Goal: Task Accomplishment & Management: Manage account settings

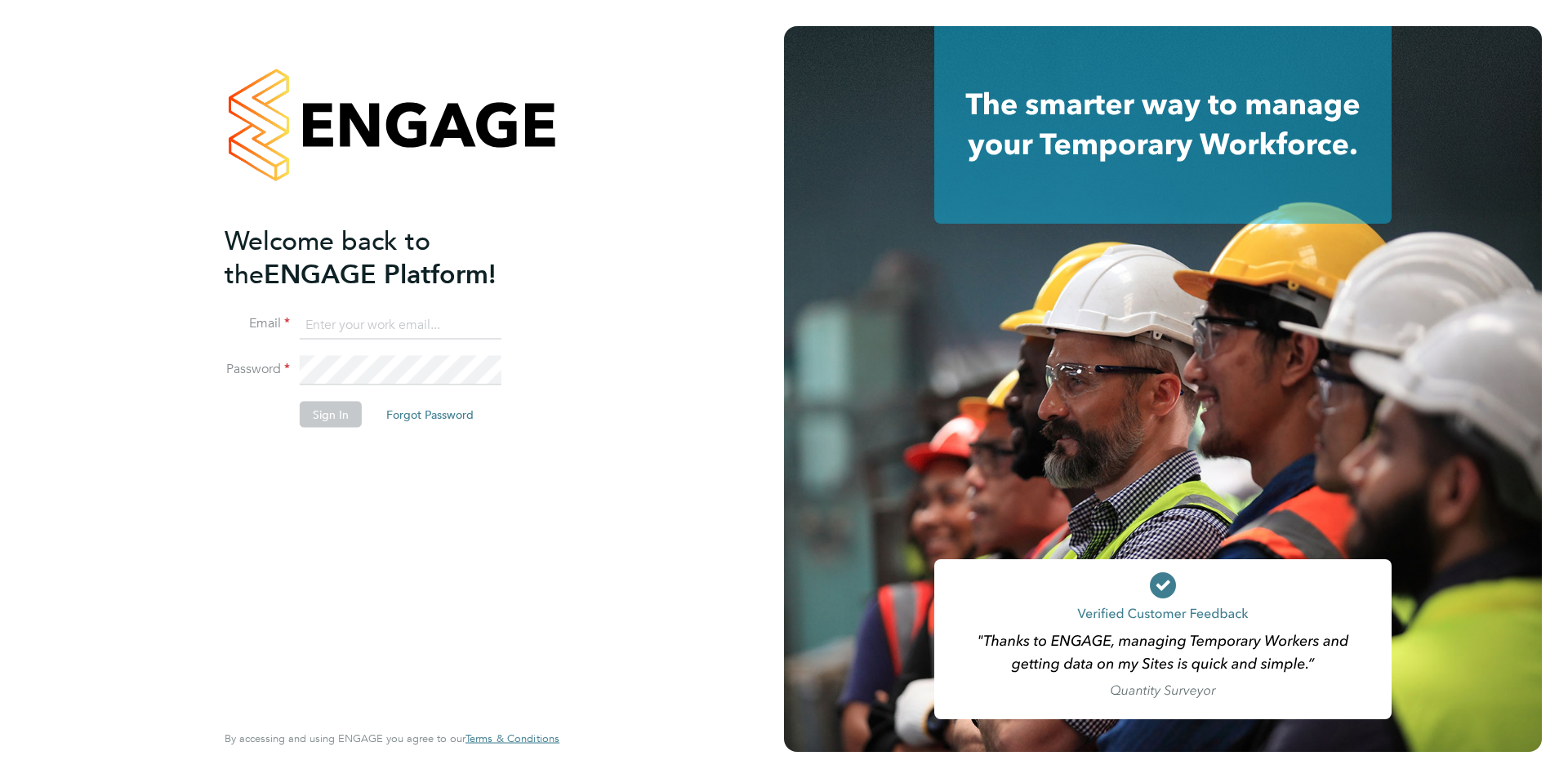
type input "edyta.marchant@brightonandhovealbion.com"
click at [309, 408] on button "Sign In" at bounding box center [331, 414] width 62 height 26
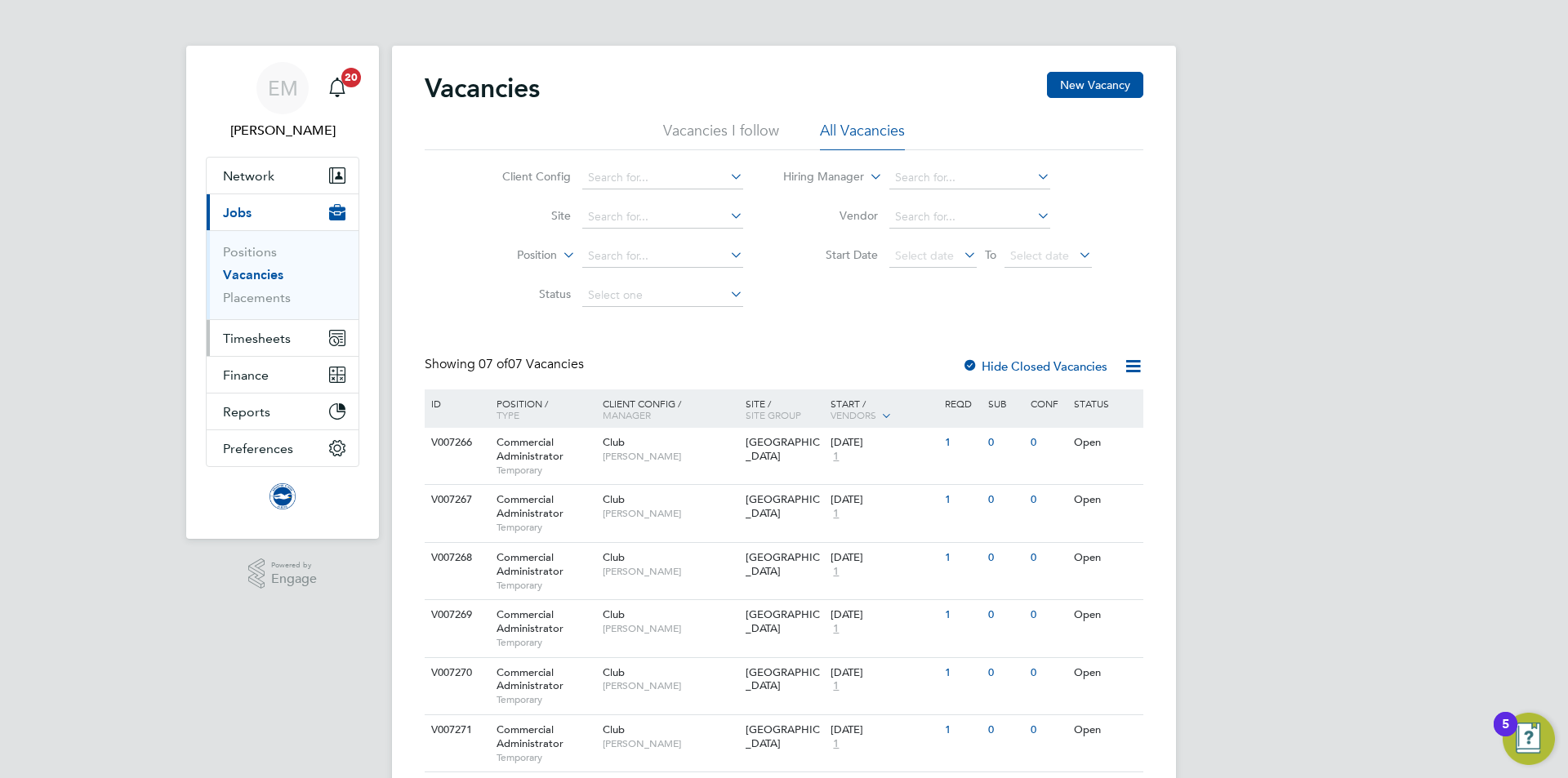
click at [258, 338] on span "Timesheets" at bounding box center [257, 338] width 68 height 15
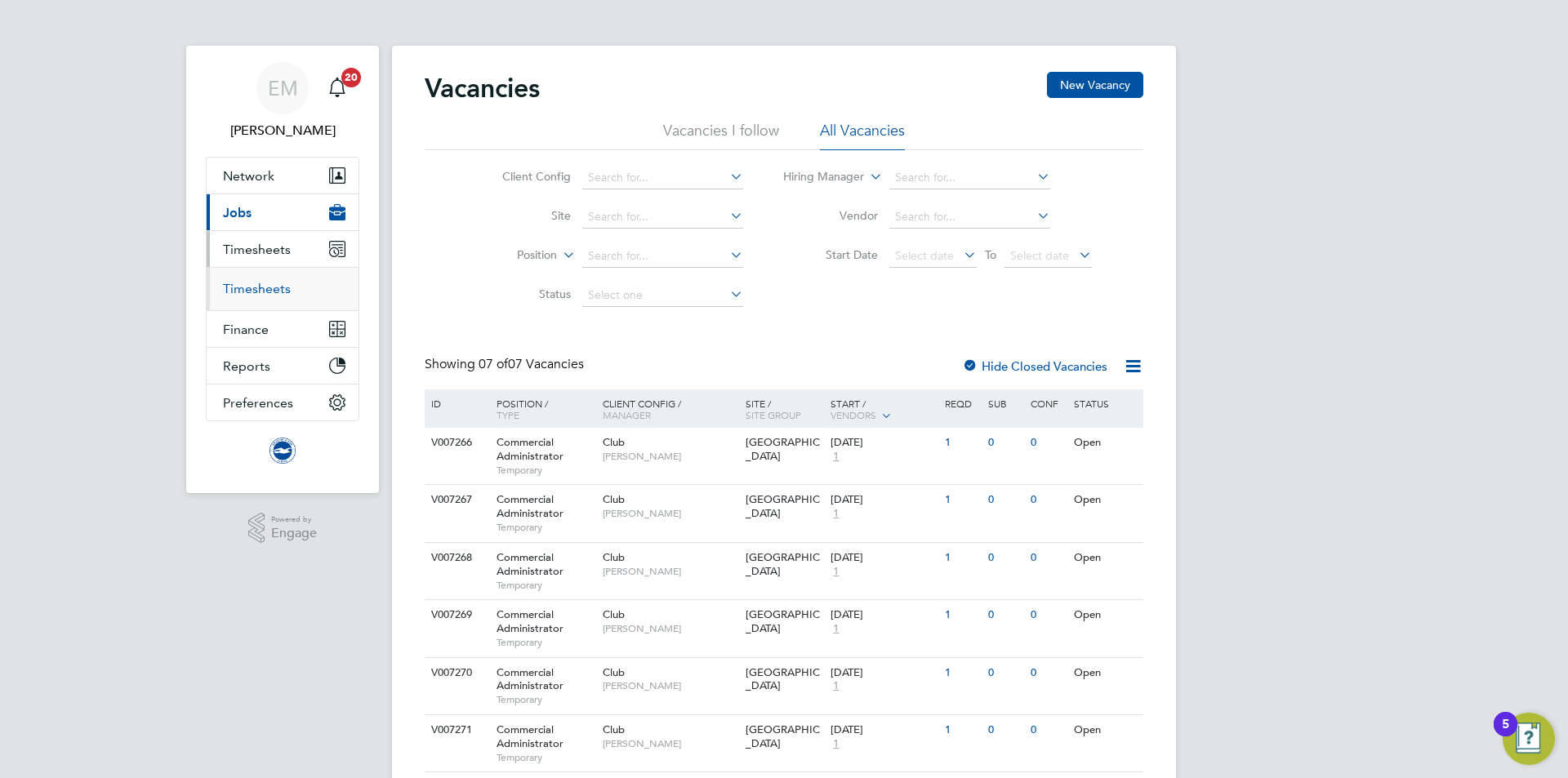
click at [256, 282] on link "Timesheets" at bounding box center [257, 288] width 68 height 15
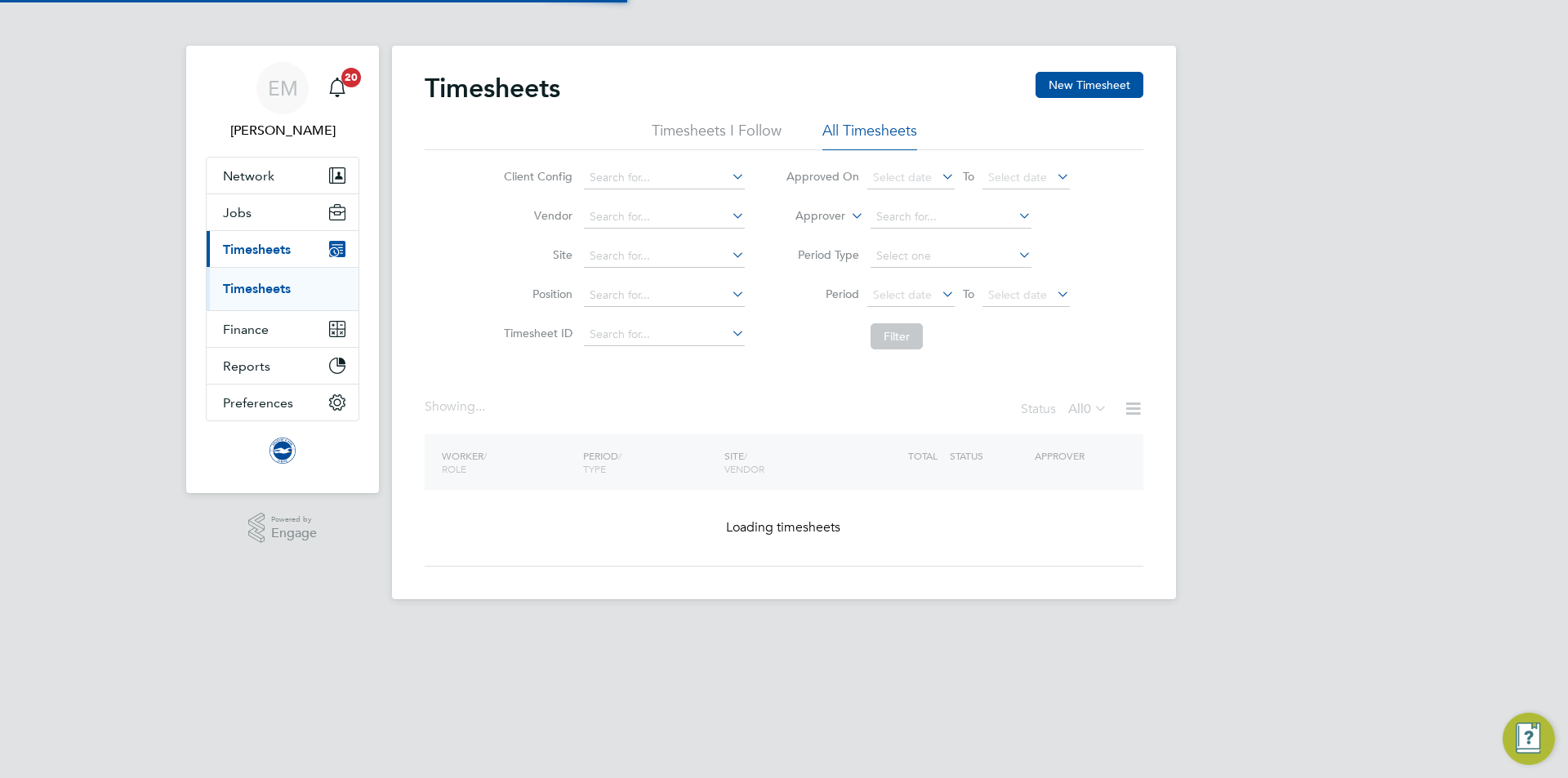
click at [833, 215] on label "Approver" at bounding box center [808, 216] width 74 height 16
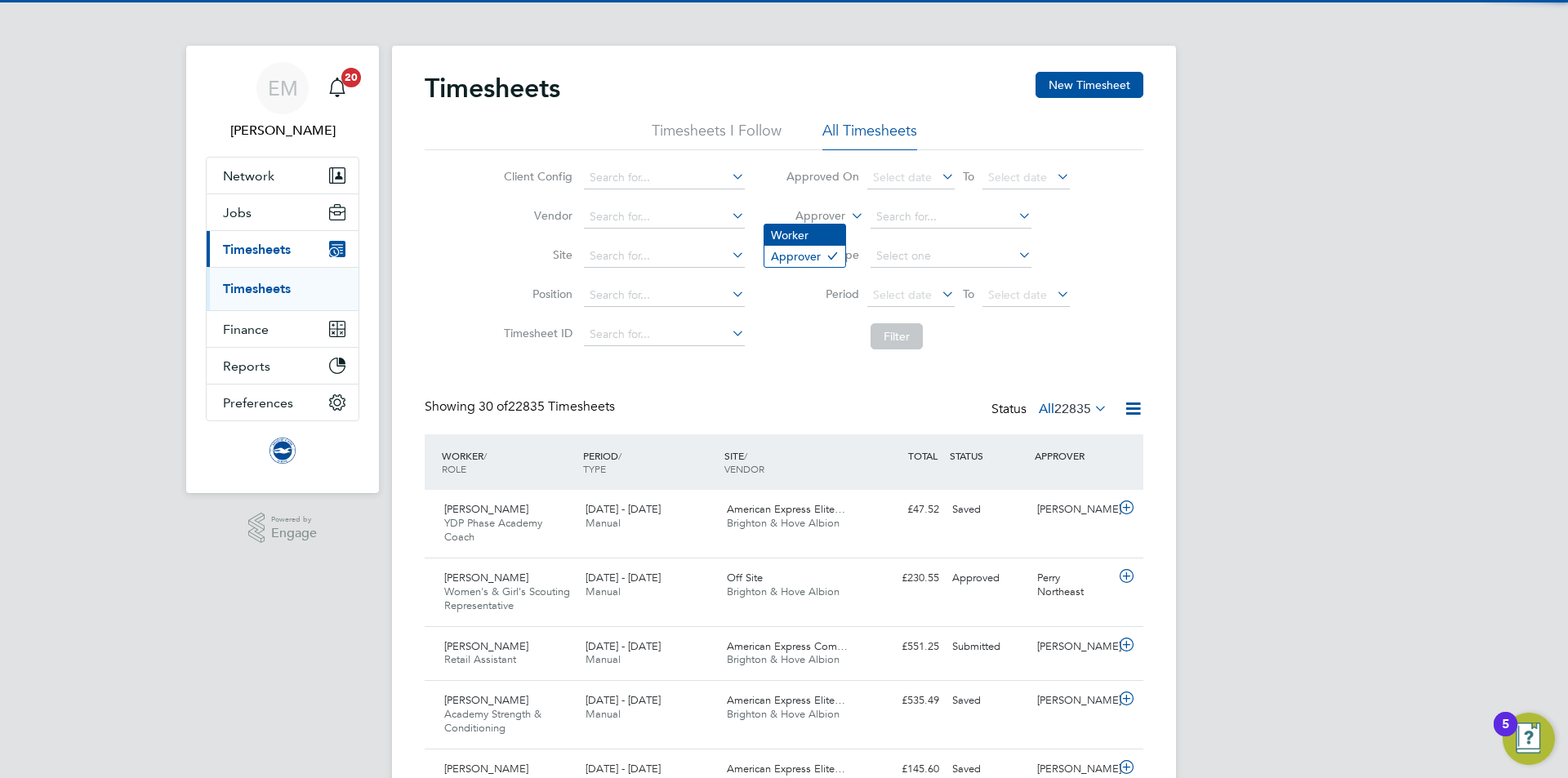
click at [810, 236] on li "Worker" at bounding box center [804, 235] width 81 height 21
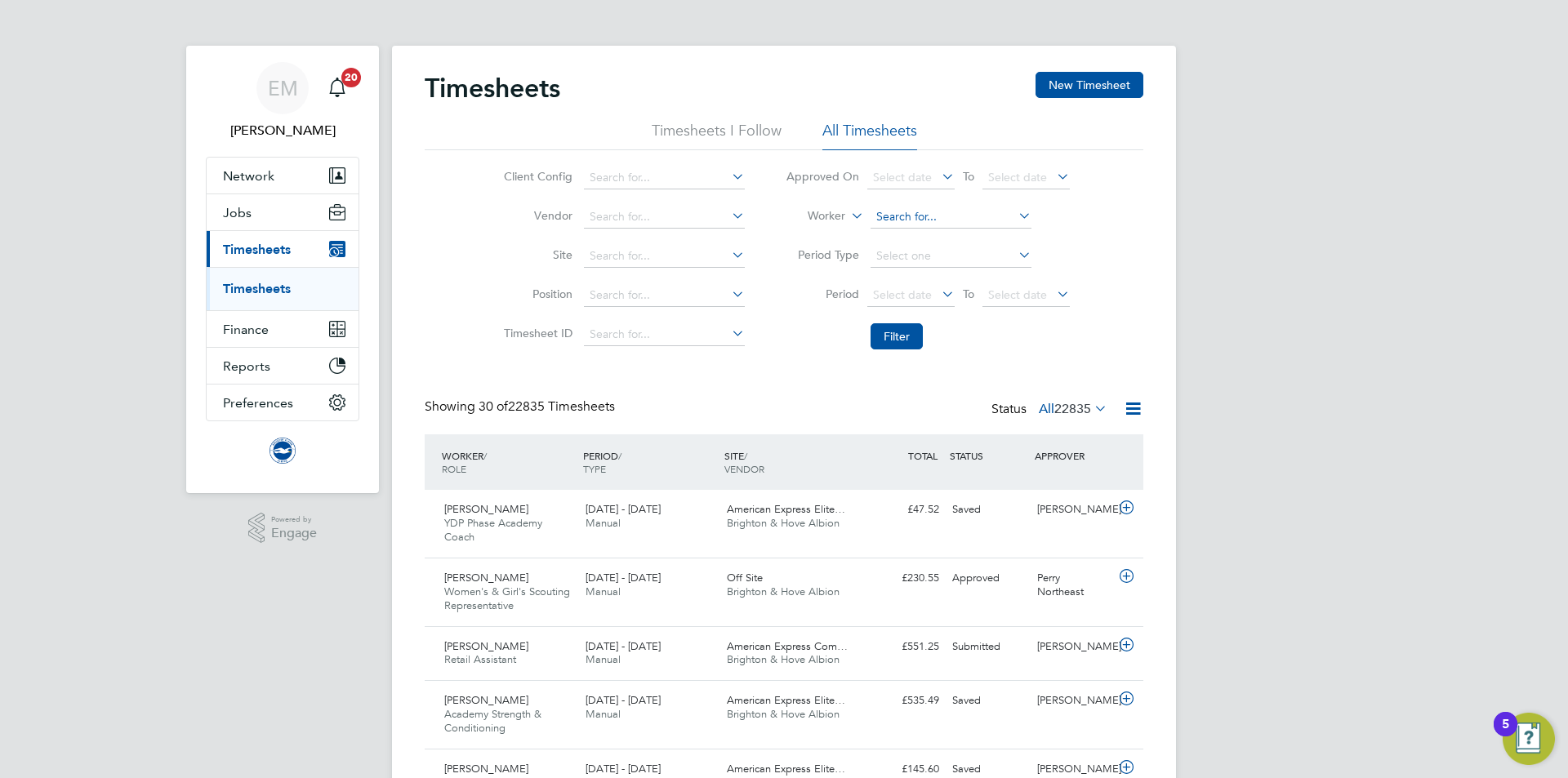
click at [921, 225] on input at bounding box center [951, 217] width 161 height 23
click at [970, 241] on b "Collins" at bounding box center [1017, 240] width 95 height 14
type input "Millie Collins"
click at [892, 338] on button "Filter" at bounding box center [897, 336] width 53 height 26
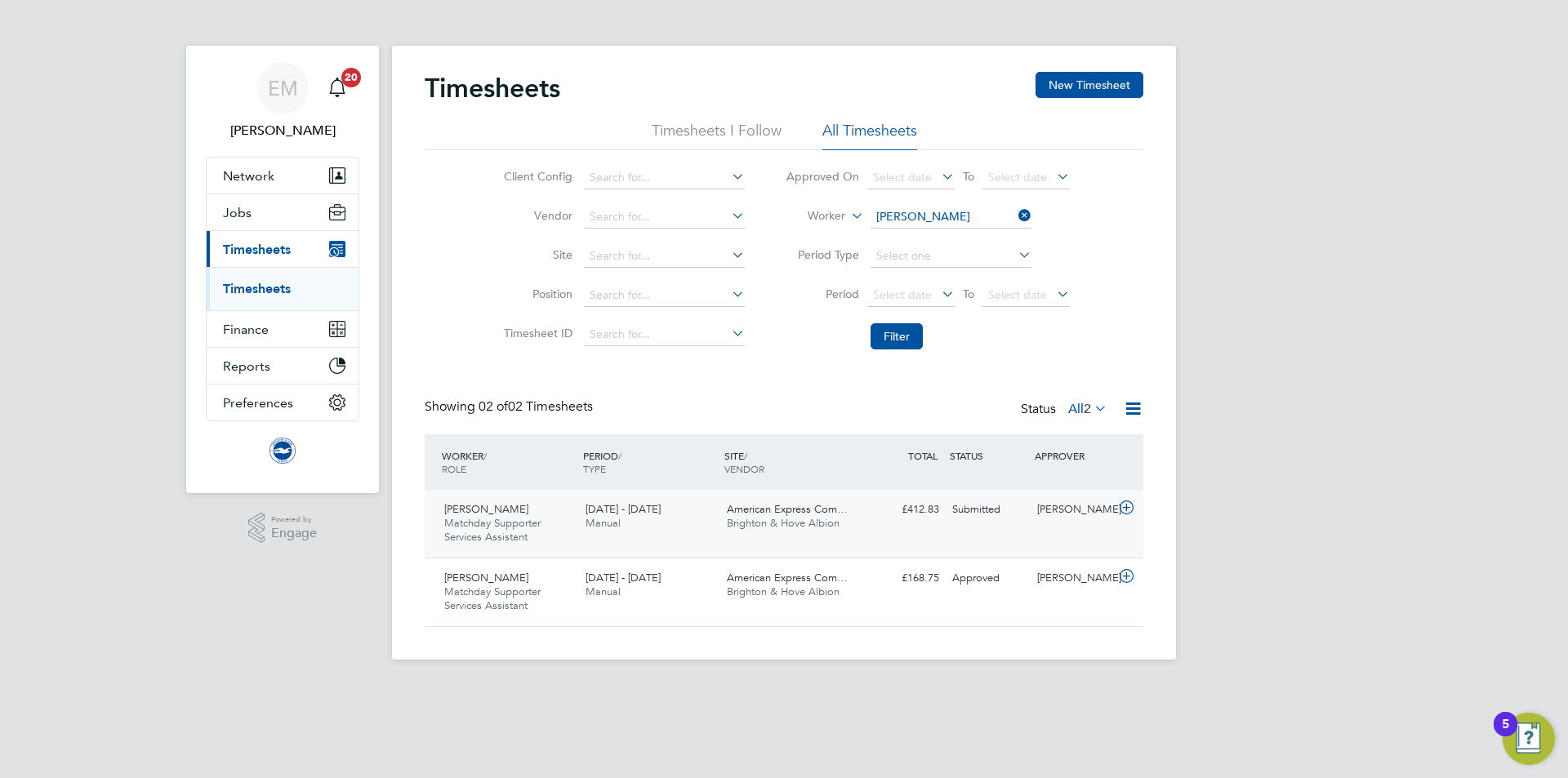
click at [1008, 542] on div "Millie Collins Matchday Supporter Services Assistant 1 - 31 Aug 2025 1 - 31 Aug…" at bounding box center [784, 524] width 719 height 68
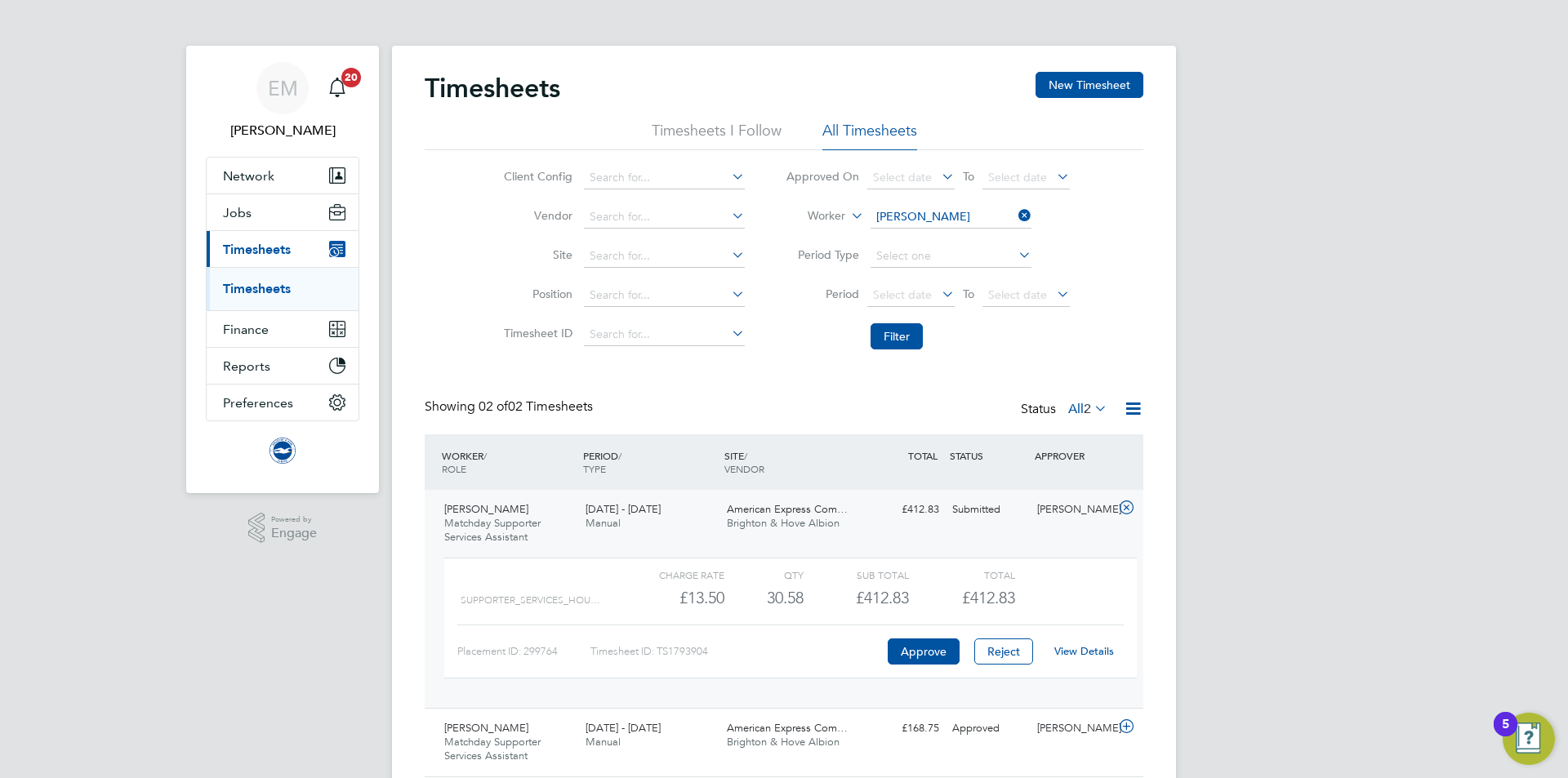
click at [1075, 655] on link "View Details" at bounding box center [1084, 651] width 59 height 14
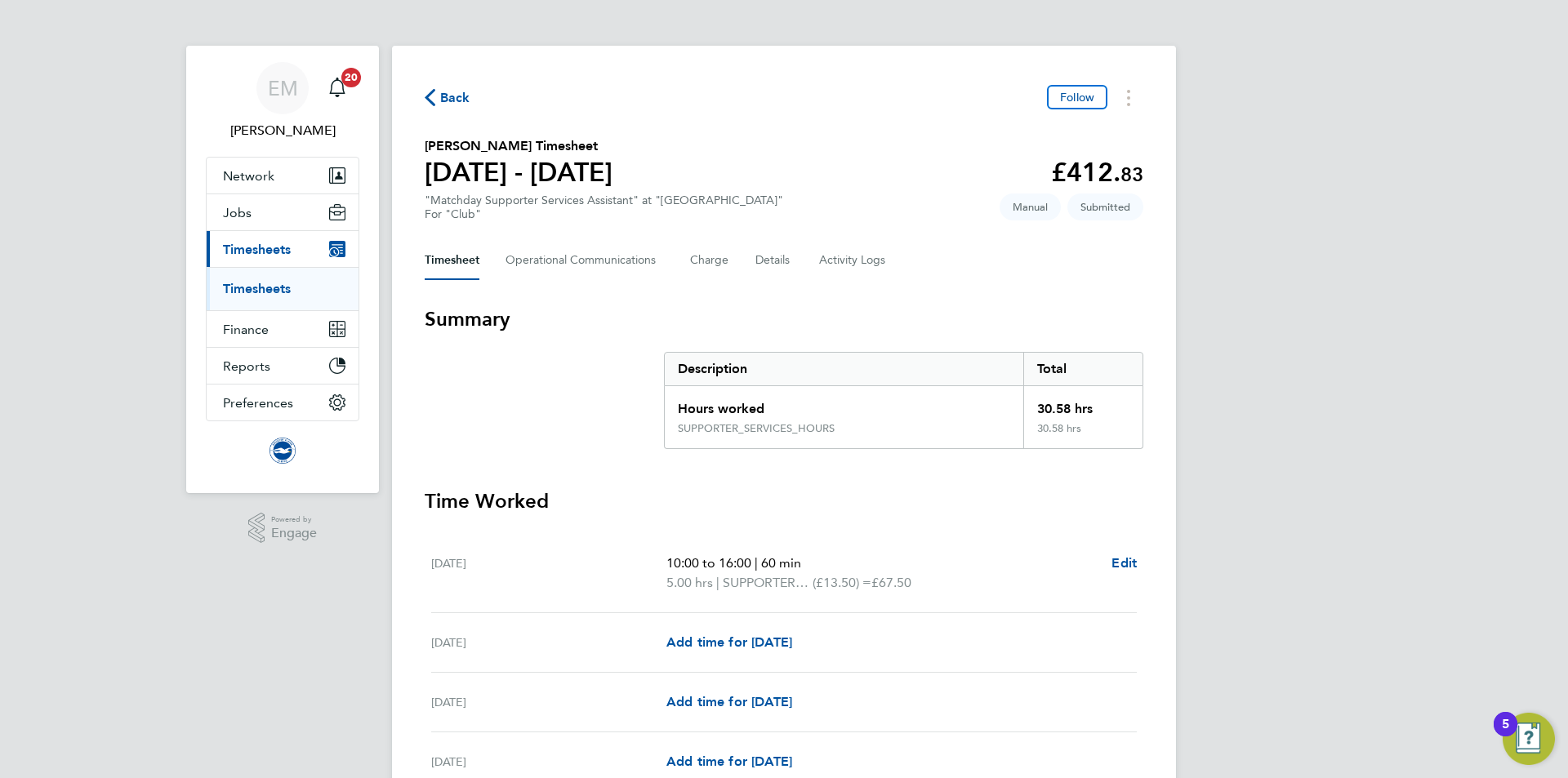
click at [462, 101] on span "Back" at bounding box center [455, 97] width 31 height 19
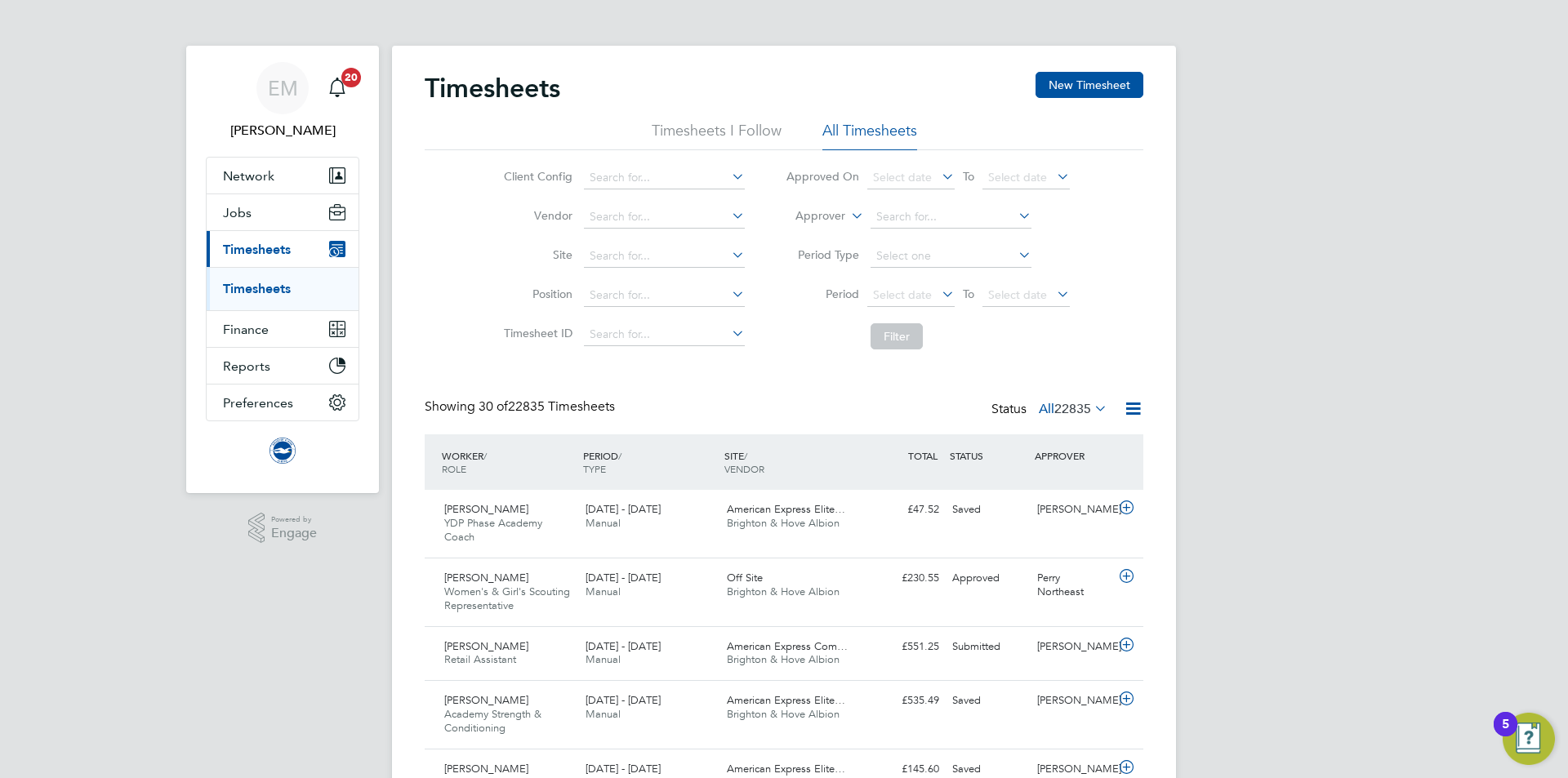
click at [813, 213] on label "Approver" at bounding box center [808, 216] width 74 height 16
click at [812, 230] on li "Worker" at bounding box center [804, 235] width 81 height 21
click at [812, 230] on li "Worker" at bounding box center [927, 217] width 325 height 39
click at [920, 217] on input at bounding box center [951, 217] width 161 height 23
click at [970, 233] on b "[PERSON_NAME]" at bounding box center [1017, 240] width 95 height 14
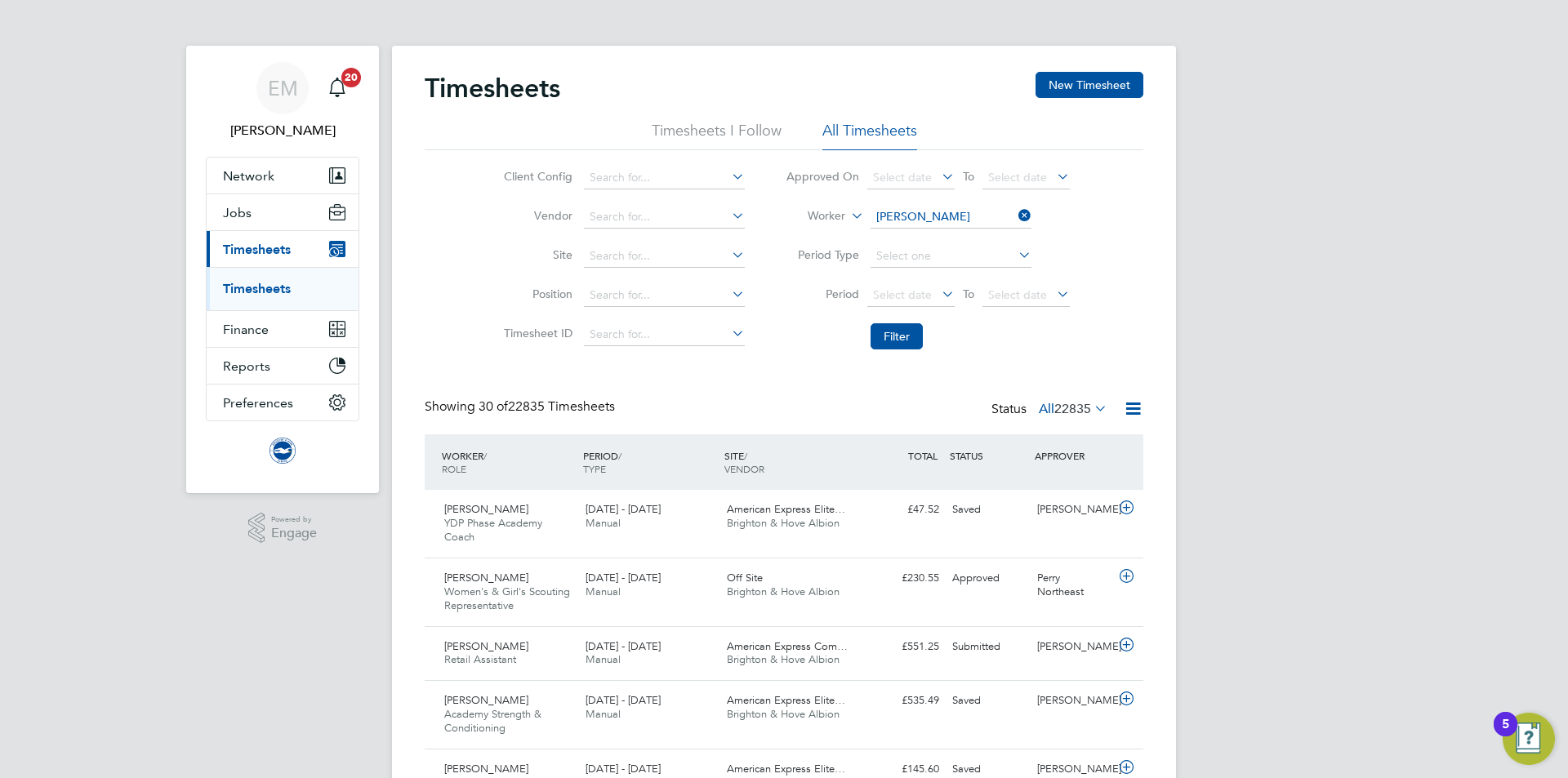
type input "[PERSON_NAME]"
click at [894, 347] on button "Filter" at bounding box center [897, 336] width 53 height 26
